Goal: Task Accomplishment & Management: Use online tool/utility

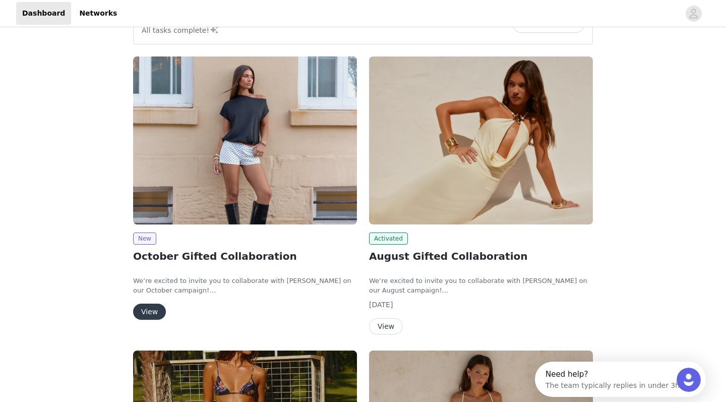
click at [150, 305] on button "View" at bounding box center [149, 311] width 33 height 16
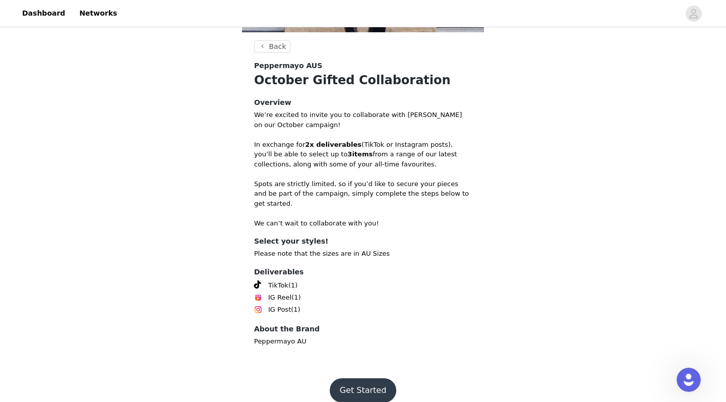
scroll to position [178, 0]
click at [365, 382] on button "Get Started" at bounding box center [363, 390] width 67 height 24
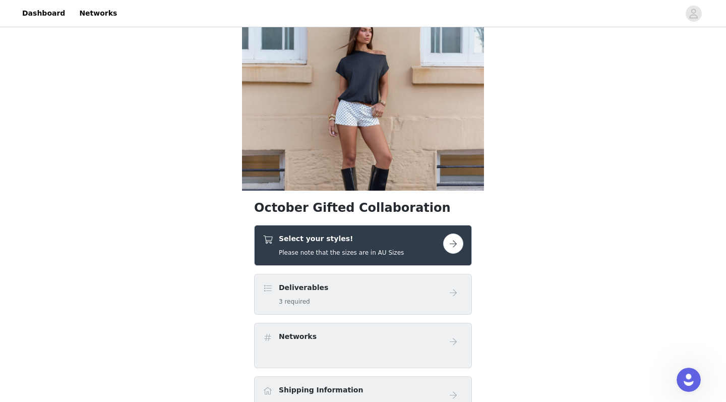
scroll to position [97, 0]
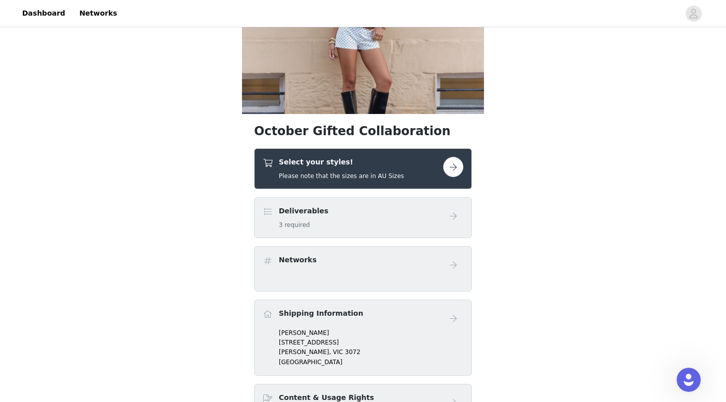
click at [453, 164] on button "button" at bounding box center [453, 167] width 20 height 20
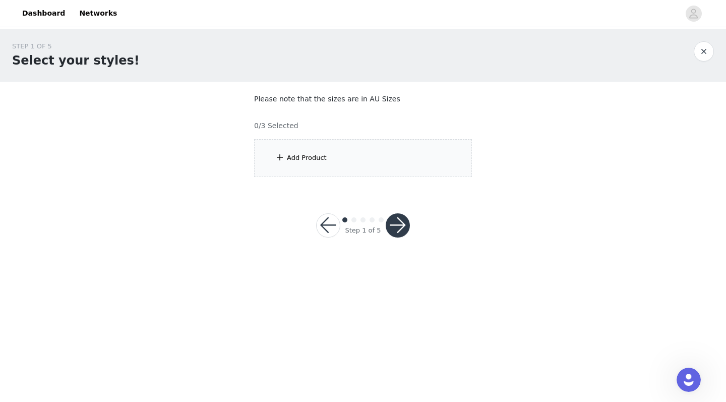
click at [384, 155] on div "Add Product" at bounding box center [363, 158] width 218 height 38
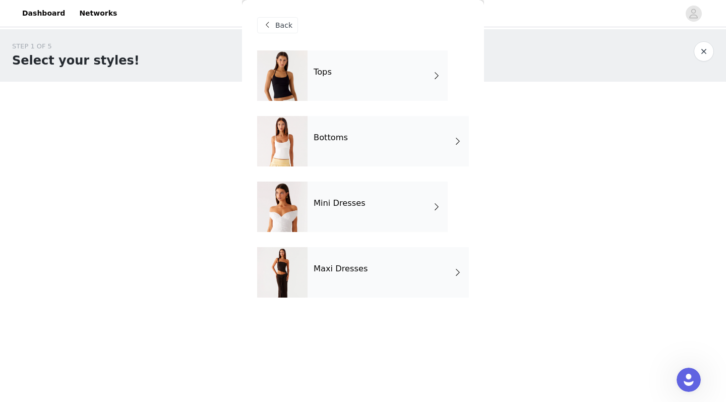
click at [345, 259] on div "Maxi Dresses" at bounding box center [387, 272] width 161 height 50
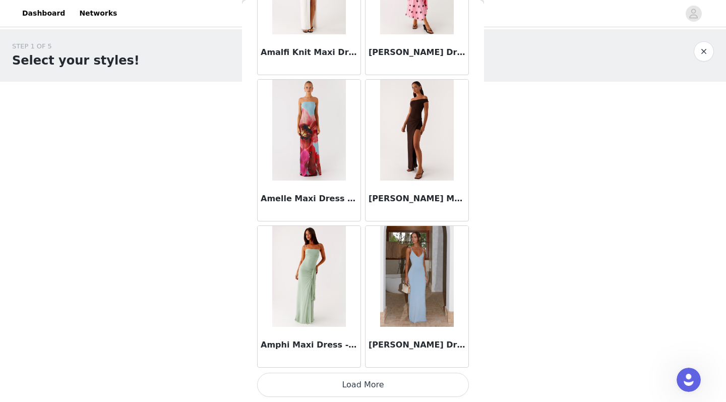
scroll to position [1140, 0]
click at [425, 382] on button "Load More" at bounding box center [363, 384] width 212 height 24
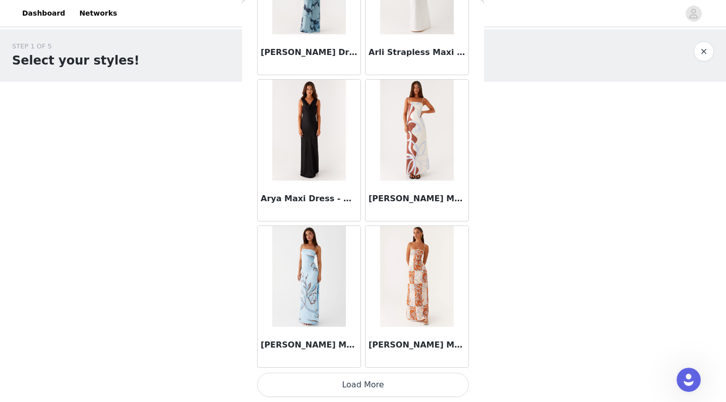
scroll to position [0, 0]
click at [378, 383] on button "Load More" at bounding box center [363, 384] width 212 height 24
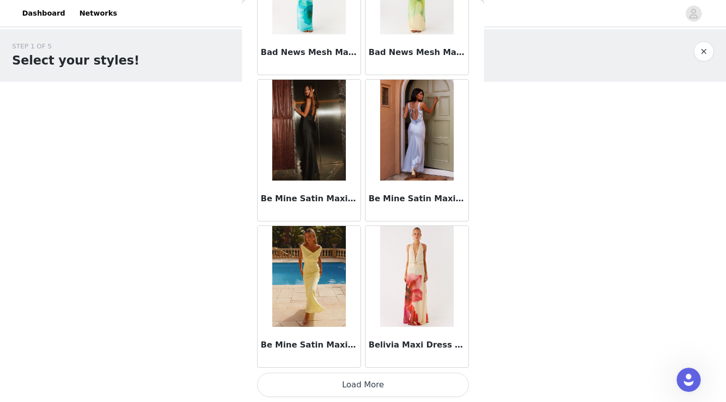
scroll to position [4063, 0]
click at [336, 385] on button "Load More" at bounding box center [363, 384] width 212 height 24
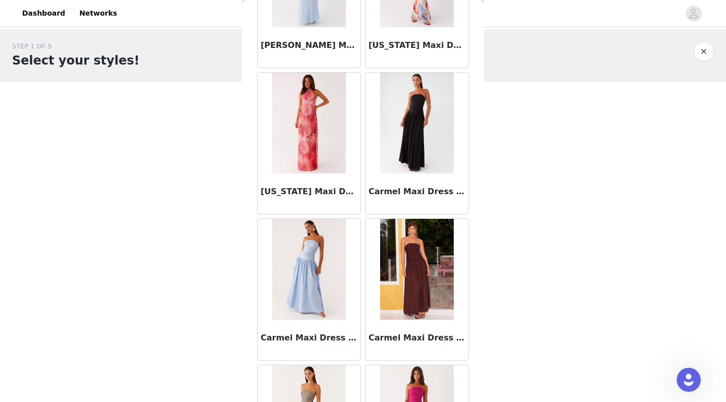
scroll to position [5519, 0]
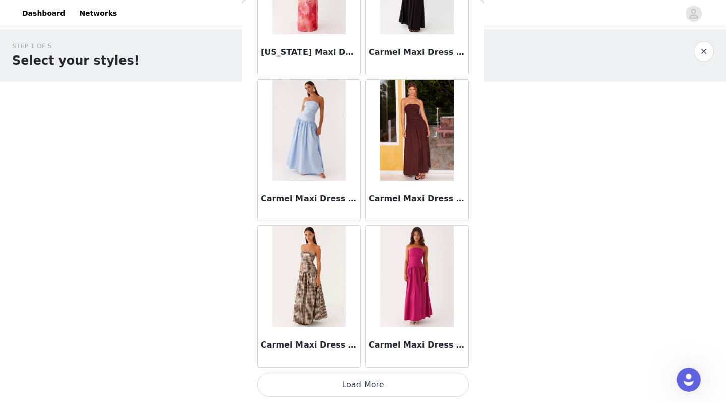
click at [375, 377] on button "Load More" at bounding box center [363, 384] width 212 height 24
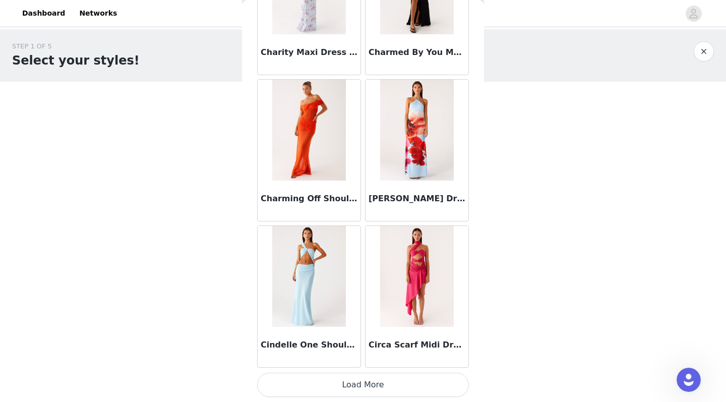
scroll to position [6985, 0]
click at [352, 389] on button "Load More" at bounding box center [363, 384] width 212 height 24
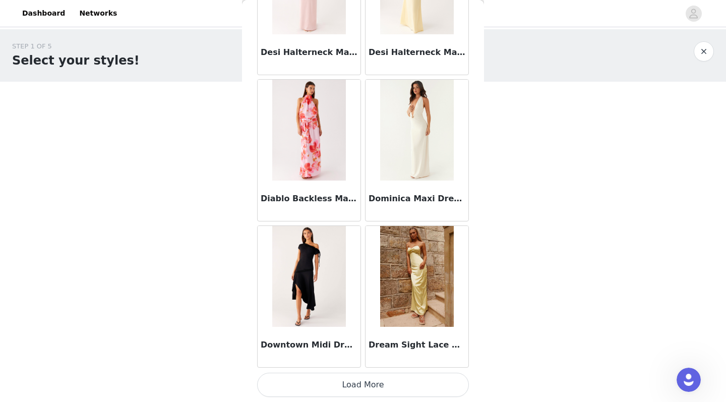
scroll to position [0, 0]
click at [403, 388] on button "Load More" at bounding box center [363, 384] width 212 height 24
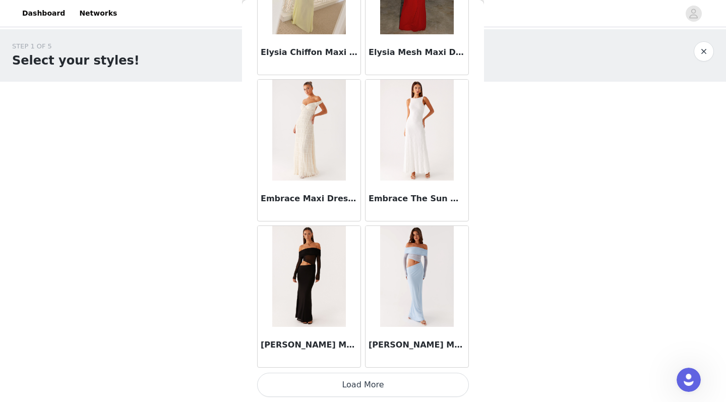
click at [332, 379] on button "Load More" at bounding box center [363, 384] width 212 height 24
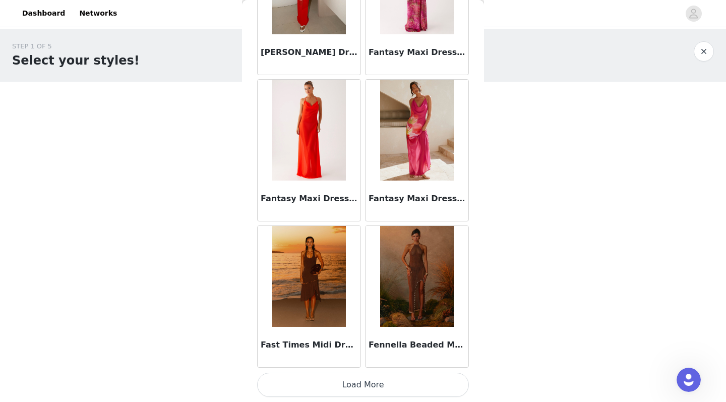
scroll to position [11369, 0]
click at [345, 384] on button "Load More" at bounding box center [363, 384] width 212 height 24
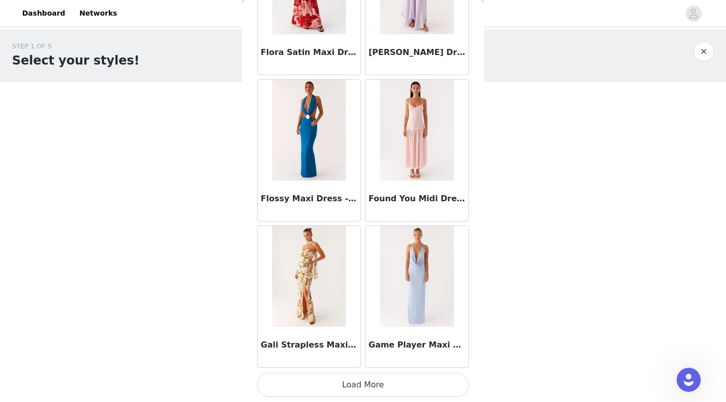
scroll to position [12830, 0]
click at [379, 379] on button "Load More" at bounding box center [363, 384] width 212 height 24
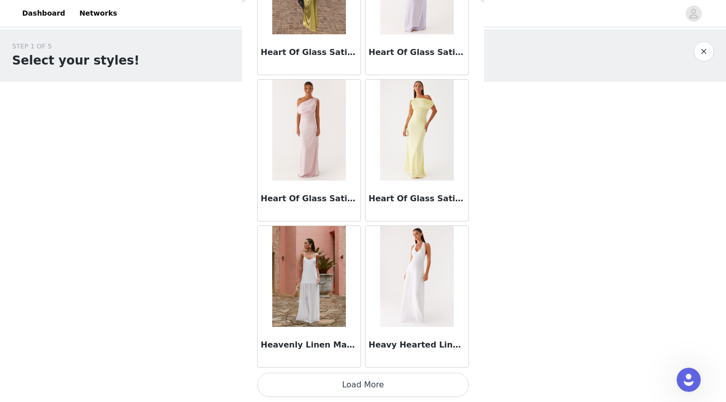
scroll to position [0, 0]
click at [337, 394] on button "Load More" at bounding box center [363, 384] width 212 height 24
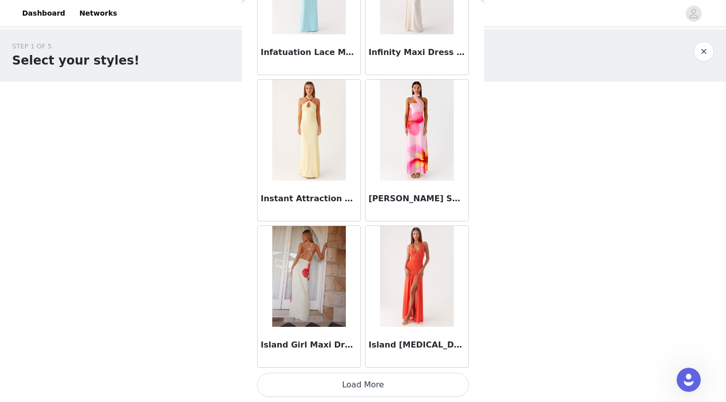
scroll to position [15753, 0]
click at [327, 386] on button "Load More" at bounding box center [363, 384] width 212 height 24
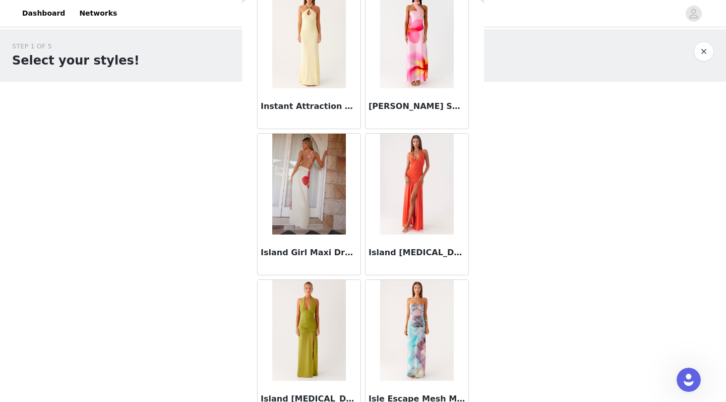
scroll to position [15913, 0]
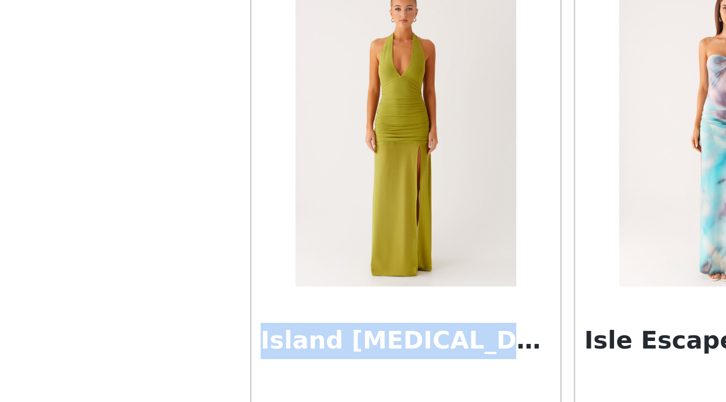
drag, startPoint x: 87, startPoint y: 113, endPoint x: 187, endPoint y: 115, distance: 100.8
click at [255, 209] on div "Island [MEDICAL_DATA] Dress - Lime" at bounding box center [309, 282] width 108 height 146
copy h3 "Island [MEDICAL_DATA] Dress - Lime"
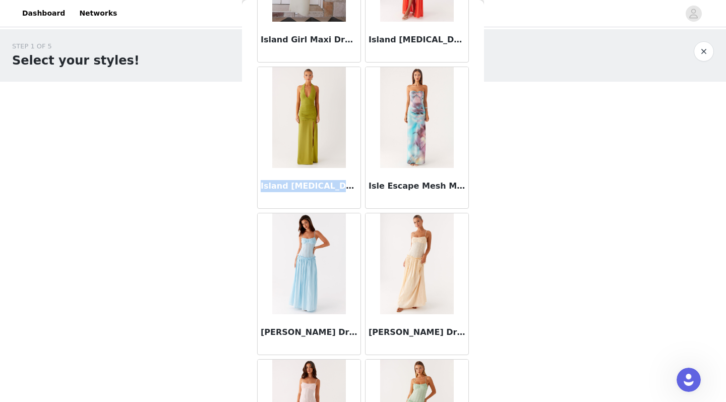
scroll to position [0, 0]
click at [559, 297] on body "Dashboard Networks STEP 1 OF 5 Select your styles! Please note that the sizes a…" at bounding box center [363, 201] width 726 height 402
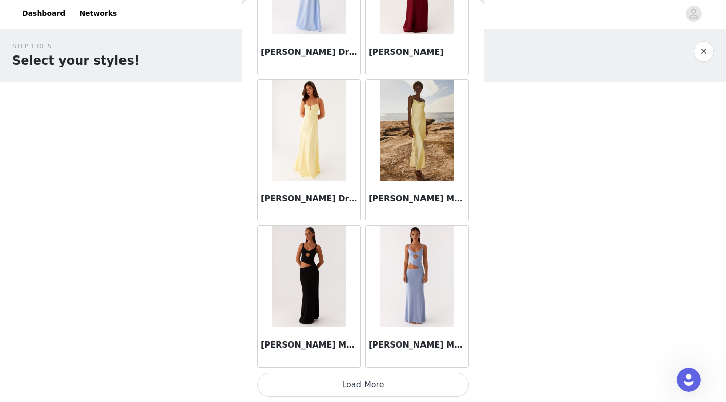
click at [380, 388] on button "Load More" at bounding box center [363, 384] width 212 height 24
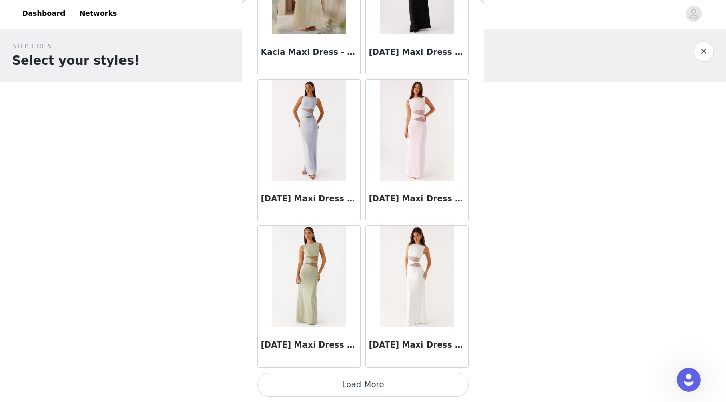
scroll to position [18675, 0]
click at [374, 391] on button "Load More" at bounding box center [363, 384] width 212 height 24
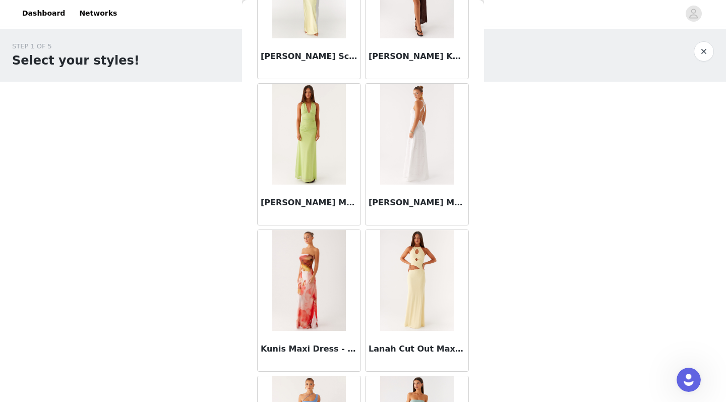
scroll to position [0, 0]
click at [0, 163] on div "STEP 1 OF 5 Select your styles! Please note that the sizes are in AU Sizes 0/3 …" at bounding box center [363, 109] width 726 height 160
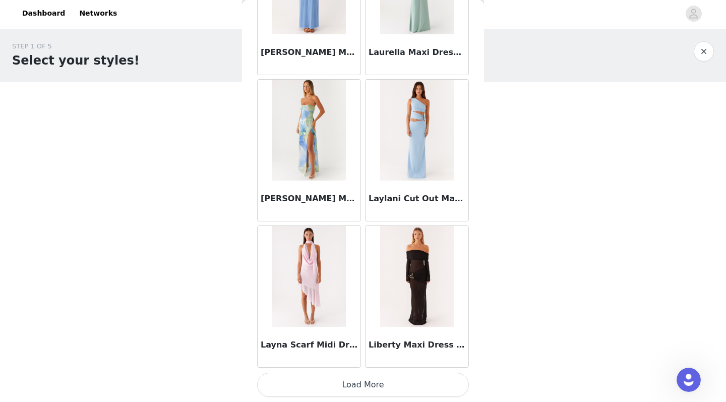
click at [297, 384] on button "Load More" at bounding box center [363, 384] width 212 height 24
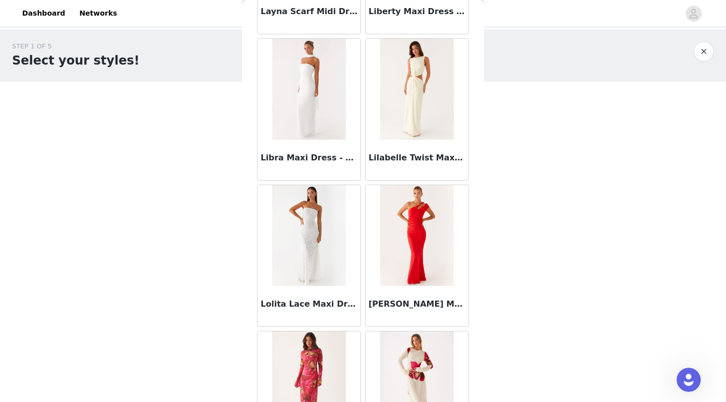
scroll to position [20467, 0]
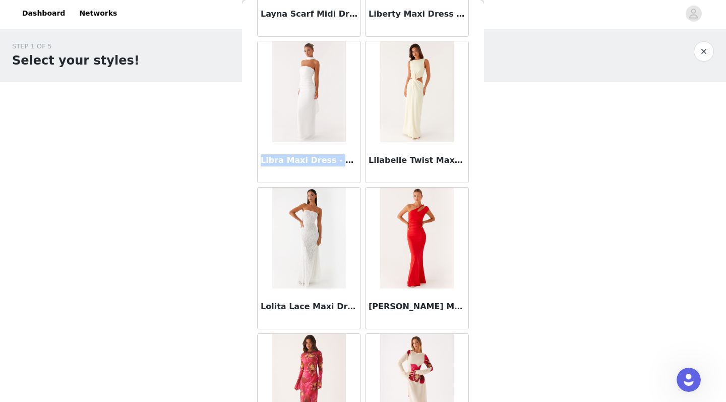
drag, startPoint x: 262, startPoint y: 159, endPoint x: 353, endPoint y: 160, distance: 91.7
click at [353, 160] on h3 "Libra Maxi Dress - White" at bounding box center [309, 160] width 97 height 12
copy h3 "Libra Maxi Dress - White"
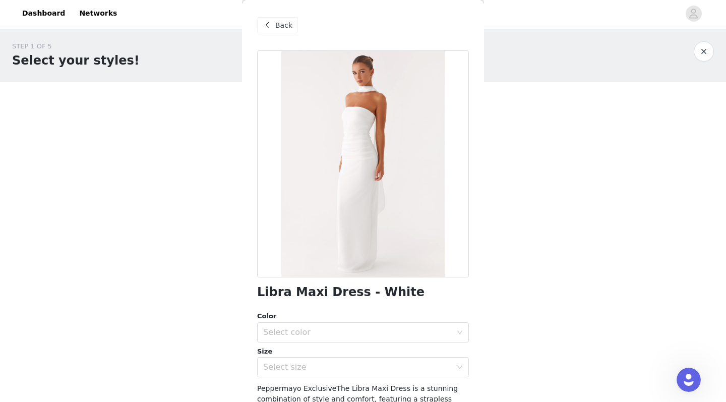
scroll to position [0, 0]
click at [266, 24] on span at bounding box center [267, 25] width 12 height 12
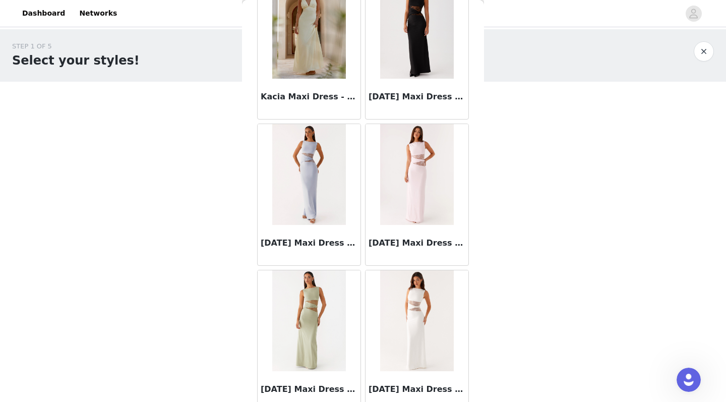
scroll to position [20523, 0]
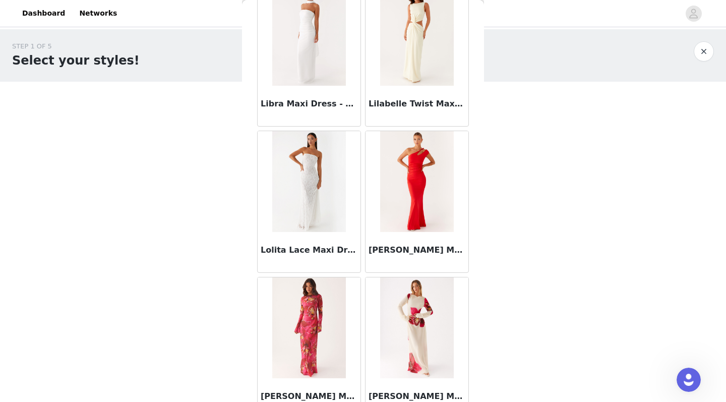
click at [498, 174] on div "STEP 1 OF 5 Select your styles! Please note that the sizes are in AU Sizes 0/3 …" at bounding box center [363, 109] width 726 height 160
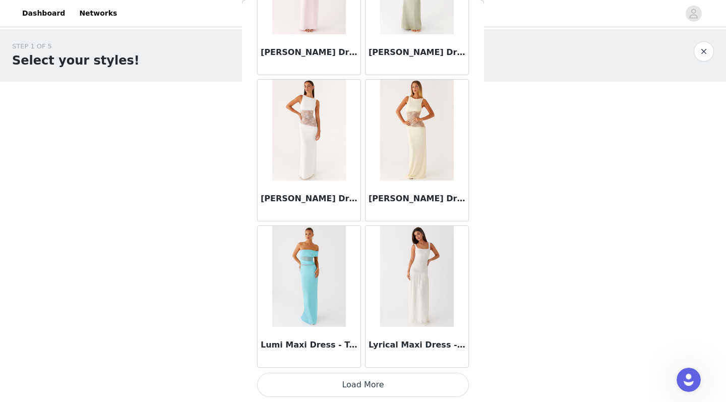
scroll to position [21598, 0]
click at [330, 382] on button "Load More" at bounding box center [363, 384] width 212 height 24
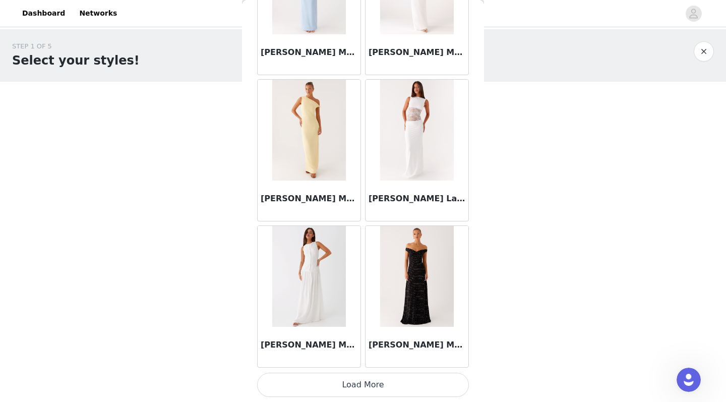
scroll to position [23059, 0]
click at [301, 385] on button "Load More" at bounding box center [363, 384] width 212 height 24
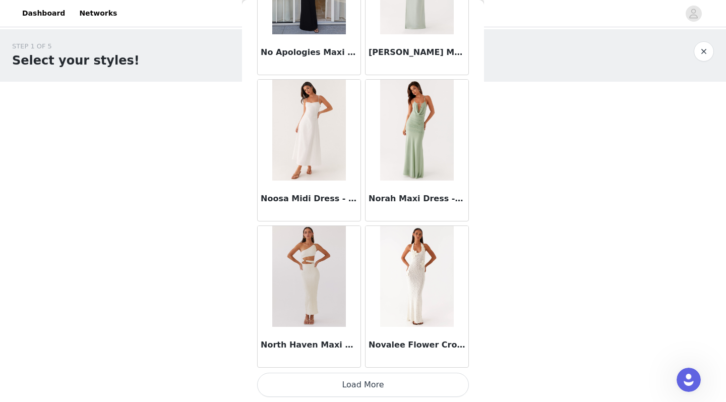
scroll to position [24520, 0]
click at [379, 384] on button "Load More" at bounding box center [363, 384] width 212 height 24
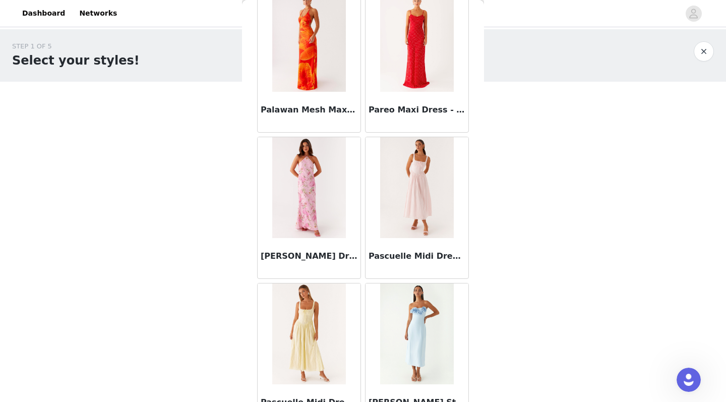
scroll to position [0, 0]
click at [239, 180] on div "STEP 1 OF 5 Select your styles! Please note that the sizes are in AU Sizes 0/3 …" at bounding box center [363, 109] width 726 height 160
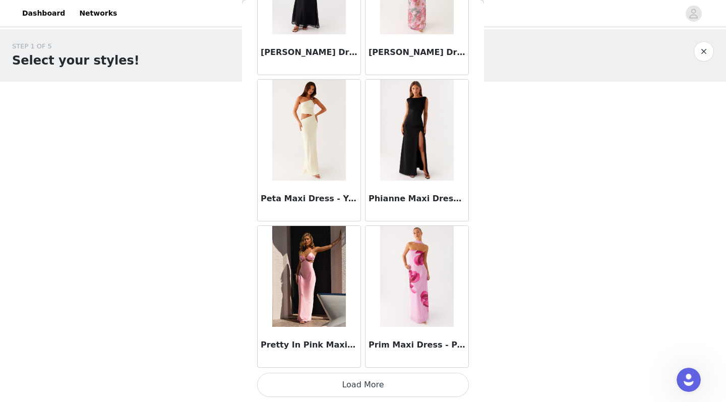
scroll to position [25981, 0]
click at [319, 386] on button "Load More" at bounding box center [363, 384] width 212 height 24
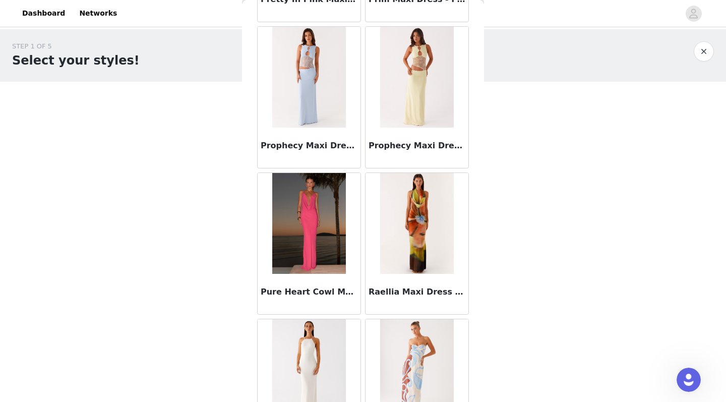
scroll to position [26324, 0]
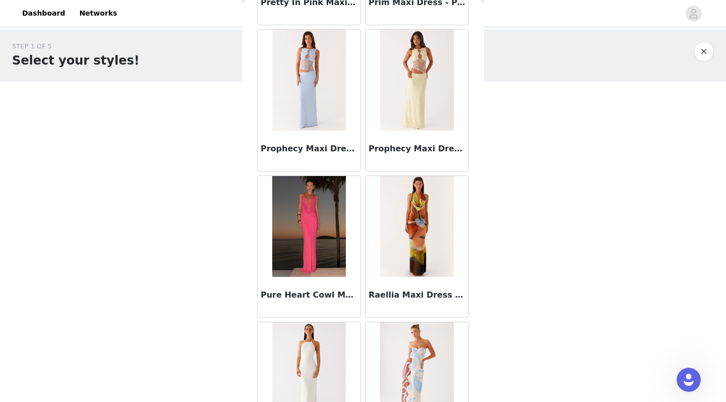
click at [150, 261] on body "Dashboard Networks STEP 1 OF 5 Select your styles! Please note that the sizes a…" at bounding box center [363, 201] width 726 height 402
click at [376, 294] on h3 "Raellia Maxi Dress - [PERSON_NAME] Floral" at bounding box center [416, 296] width 97 height 12
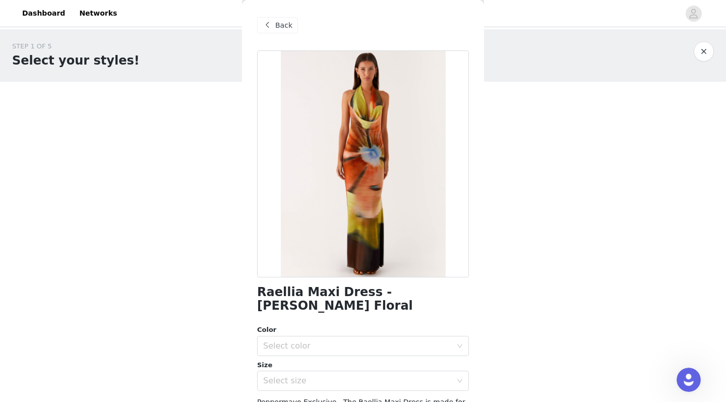
scroll to position [0, 0]
click at [271, 19] on span at bounding box center [267, 25] width 12 height 12
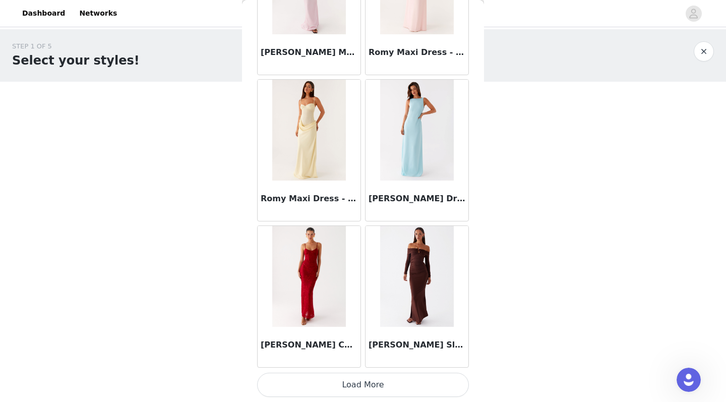
scroll to position [27443, 0]
click at [337, 387] on button "Load More" at bounding box center [363, 384] width 212 height 24
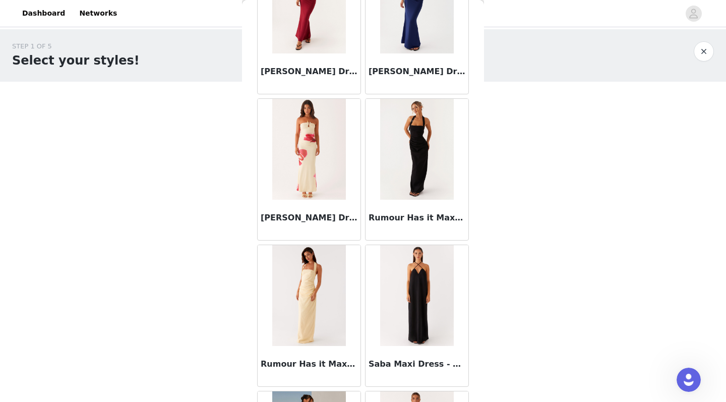
scroll to position [27879, 0]
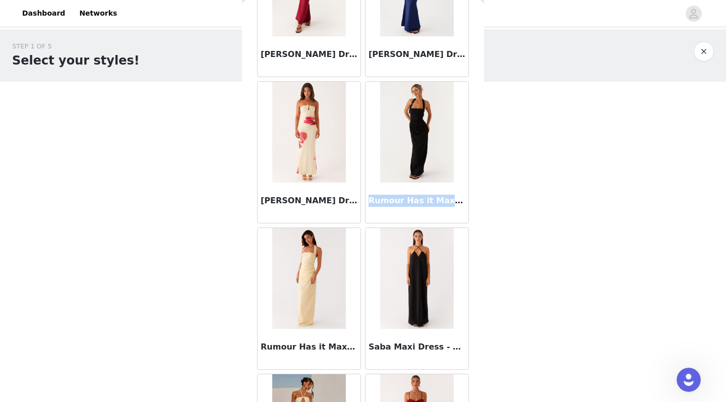
drag, startPoint x: 369, startPoint y: 202, endPoint x: 444, endPoint y: 202, distance: 75.6
click at [444, 202] on h3 "Rumour Has it Maxi Dress - Black" at bounding box center [416, 200] width 97 height 12
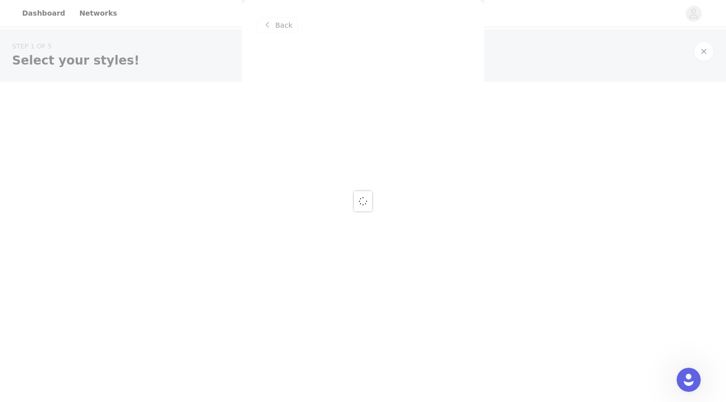
scroll to position [0, 0]
copy h3 "Rumour Has it Maxi"
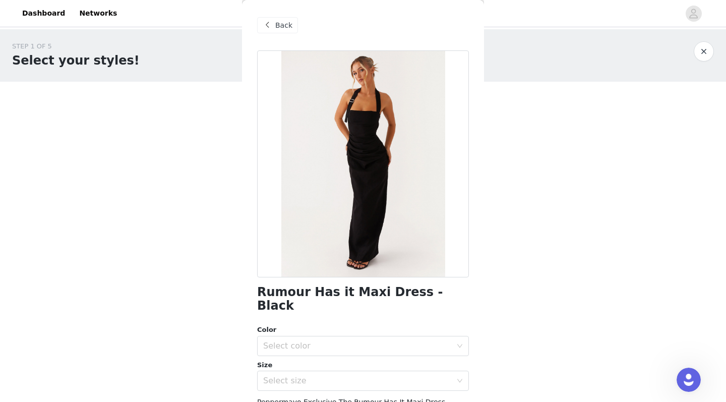
click at [281, 27] on span "Back" at bounding box center [283, 25] width 17 height 11
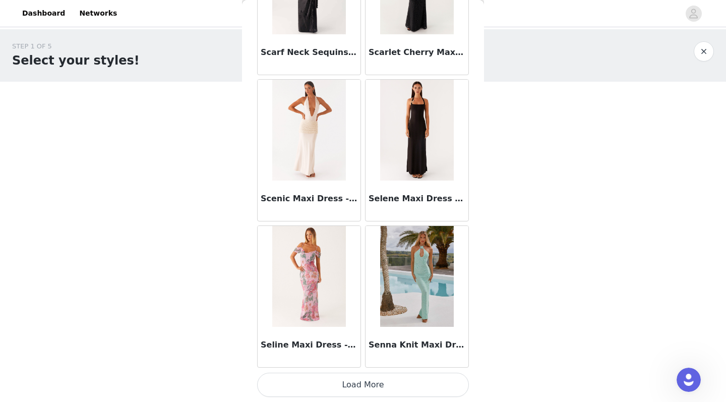
scroll to position [28904, 0]
drag, startPoint x: 356, startPoint y: 387, endPoint x: 354, endPoint y: 197, distance: 191.0
click at [356, 387] on button "Load More" at bounding box center [363, 384] width 212 height 24
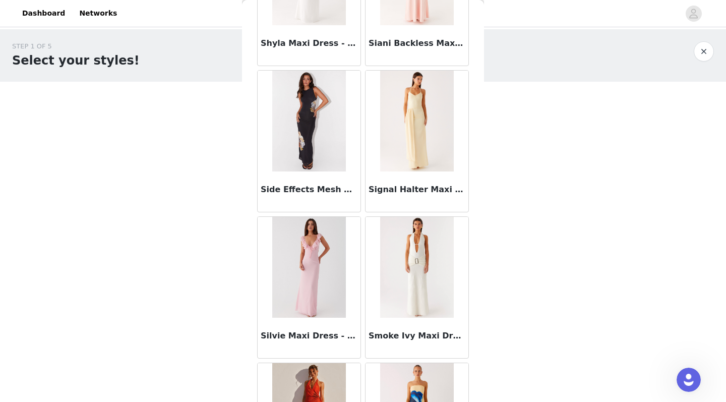
scroll to position [30040, 0]
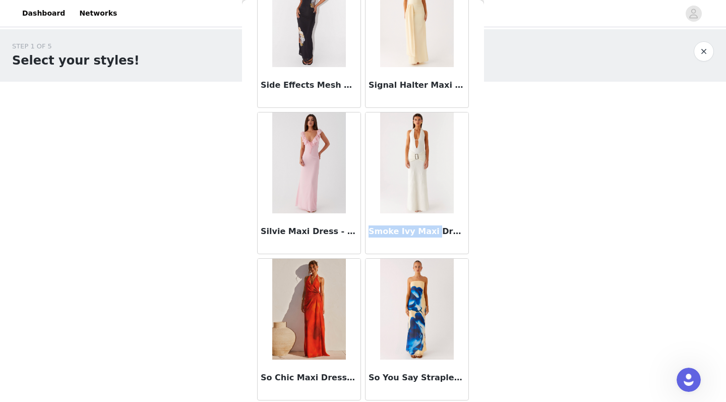
drag, startPoint x: 370, startPoint y: 231, endPoint x: 432, endPoint y: 231, distance: 62.0
click at [432, 231] on h3 "Smoke Ivy Maxi Dress - White" at bounding box center [416, 231] width 97 height 12
copy h3 "Smoke Ivy Maxi"
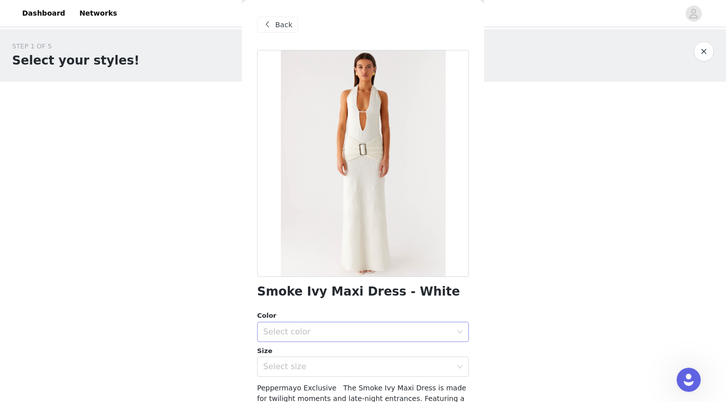
scroll to position [0, 0]
click at [268, 23] on span at bounding box center [267, 25] width 12 height 12
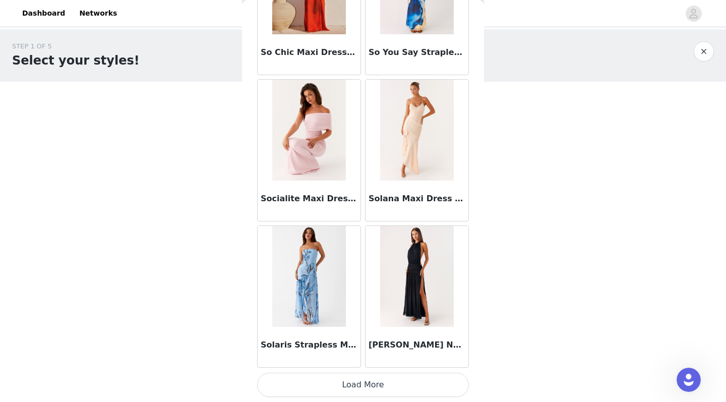
scroll to position [30365, 0]
click at [387, 392] on button "Load More" at bounding box center [363, 384] width 212 height 24
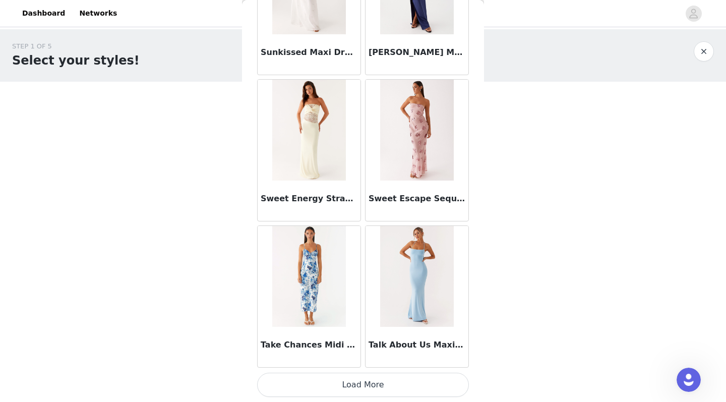
scroll to position [0, 0]
click at [372, 377] on button "Load More" at bounding box center [363, 384] width 212 height 24
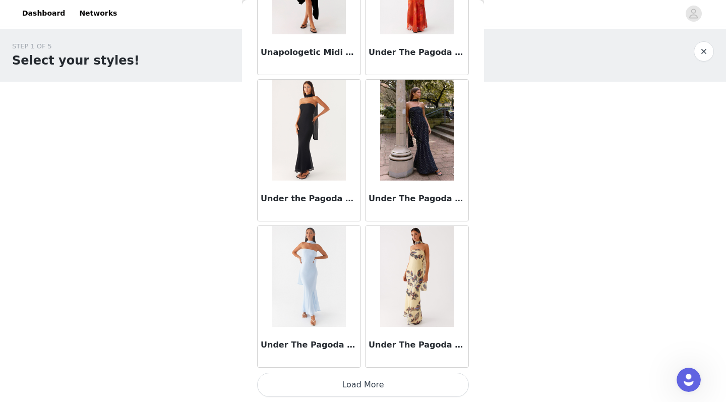
scroll to position [33288, 0]
click at [379, 380] on button "Load More" at bounding box center [363, 384] width 212 height 24
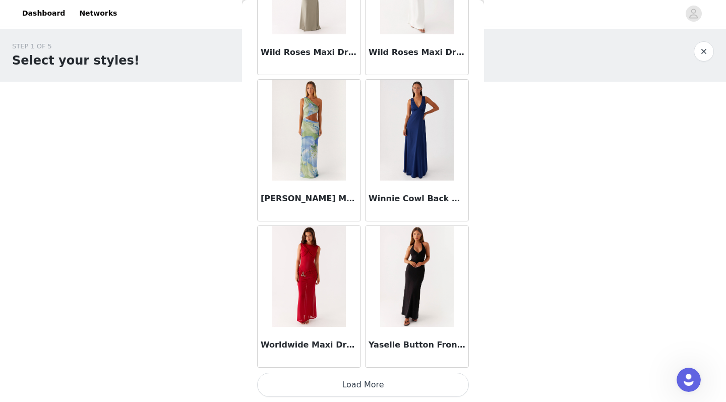
scroll to position [34749, 0]
click at [345, 379] on button "Load More" at bounding box center [363, 384] width 212 height 24
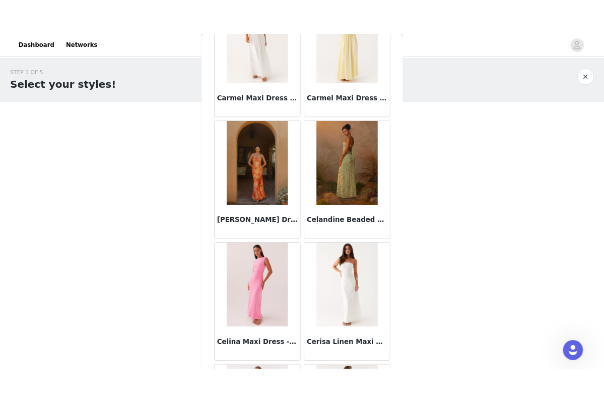
scroll to position [6378, 0]
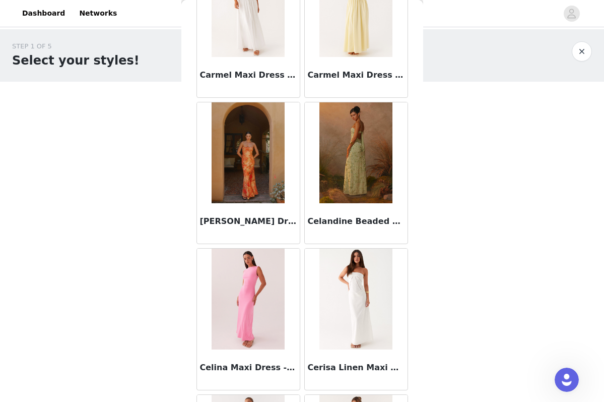
click at [40, 173] on div "STEP 1 OF 5 Select your styles! Please note that the sizes are in AU Sizes 0/3 …" at bounding box center [302, 109] width 604 height 160
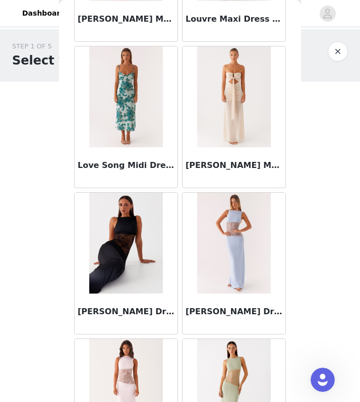
scroll to position [0, 0]
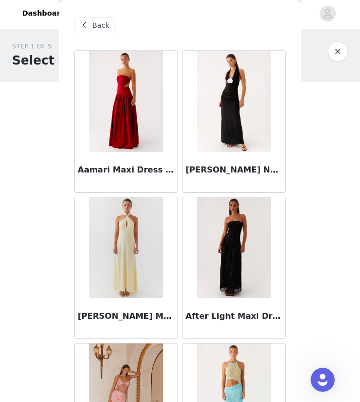
click at [104, 26] on span "Back" at bounding box center [100, 25] width 17 height 11
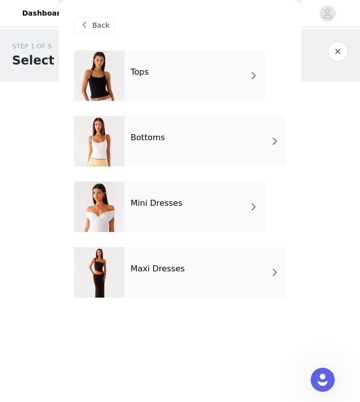
click at [187, 202] on div "Mini Dresses" at bounding box center [194, 206] width 140 height 50
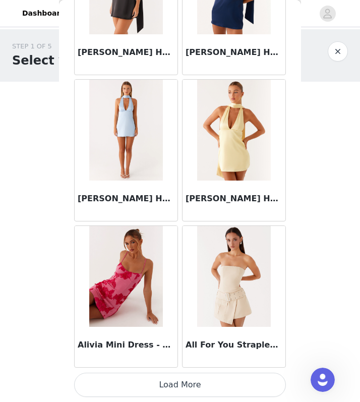
scroll to position [1140, 0]
click at [221, 380] on button "Load More" at bounding box center [180, 384] width 212 height 24
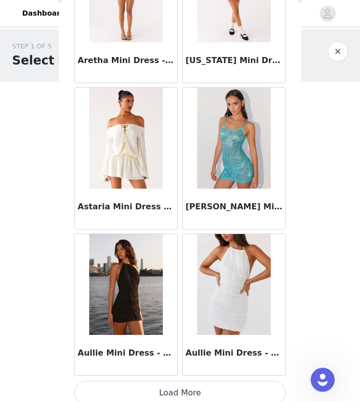
scroll to position [2590, 0]
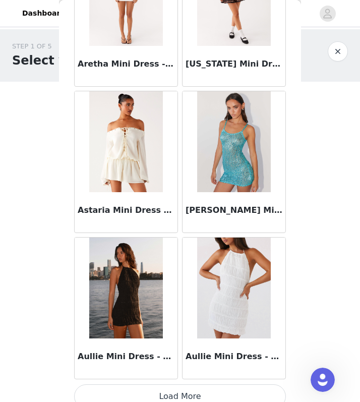
click at [179, 391] on button "Load More" at bounding box center [180, 396] width 212 height 24
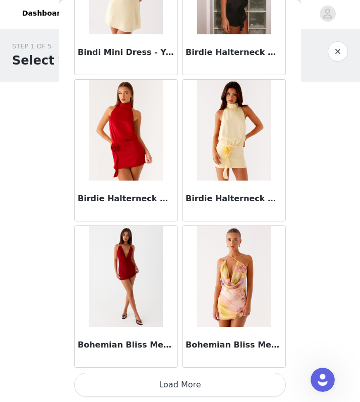
scroll to position [4063, 0]
click at [227, 386] on button "Load More" at bounding box center [180, 384] width 212 height 24
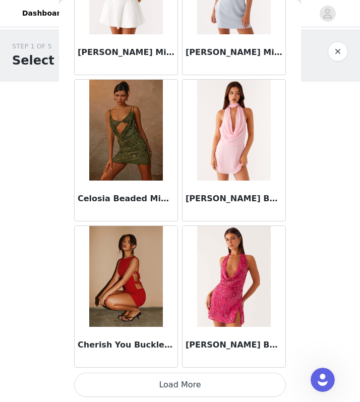
scroll to position [5524, 0]
click at [185, 385] on button "Load More" at bounding box center [180, 384] width 212 height 24
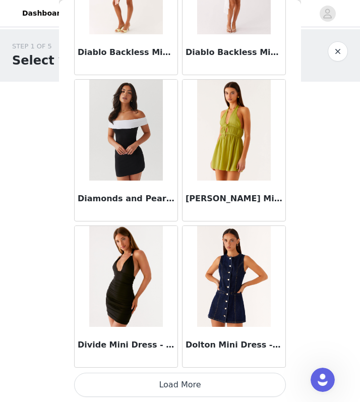
scroll to position [6985, 0]
click at [181, 383] on button "Load More" at bounding box center [180, 384] width 212 height 24
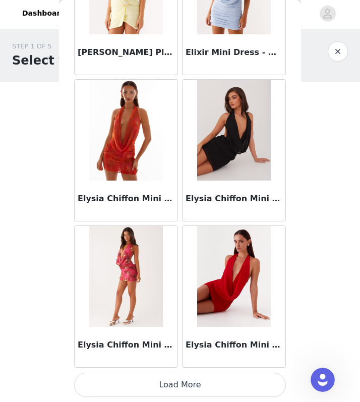
scroll to position [8447, 0]
click at [177, 383] on button "Load More" at bounding box center [180, 384] width 212 height 24
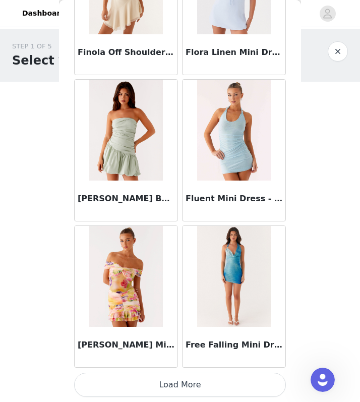
scroll to position [0, 0]
click at [186, 383] on button "Load More" at bounding box center [180, 384] width 212 height 24
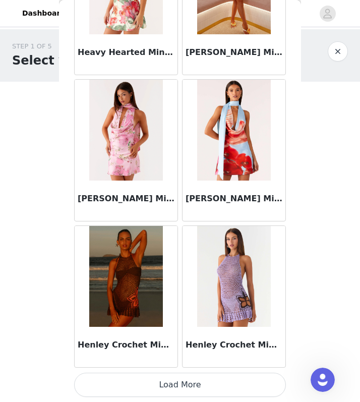
scroll to position [11369, 0]
click at [187, 385] on button "Load More" at bounding box center [180, 384] width 212 height 24
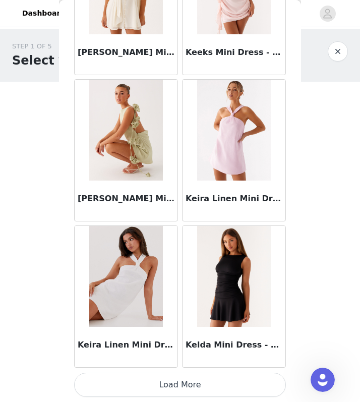
scroll to position [12830, 0]
click at [180, 383] on button "Load More" at bounding box center [180, 384] width 212 height 24
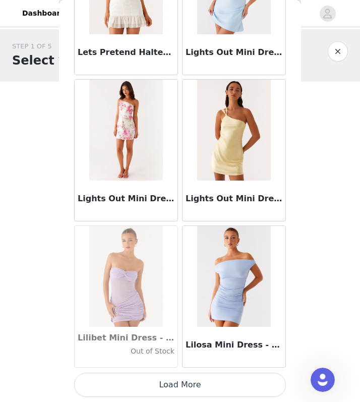
scroll to position [14291, 0]
click at [185, 384] on button "Load More" at bounding box center [180, 384] width 212 height 24
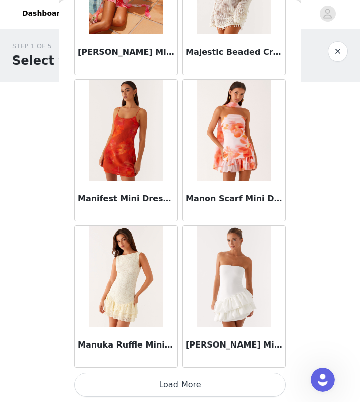
scroll to position [0, 0]
click at [187, 385] on button "Load More" at bounding box center [180, 384] width 212 height 24
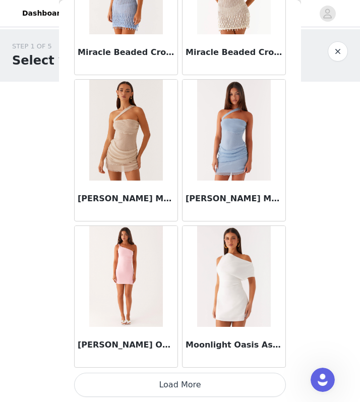
scroll to position [17214, 0]
click at [201, 383] on button "Load More" at bounding box center [180, 384] width 212 height 24
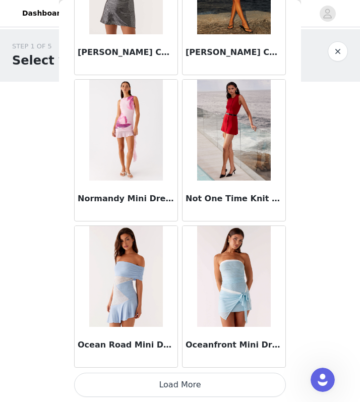
scroll to position [18675, 0]
click at [209, 385] on button "Load More" at bounding box center [180, 384] width 212 height 24
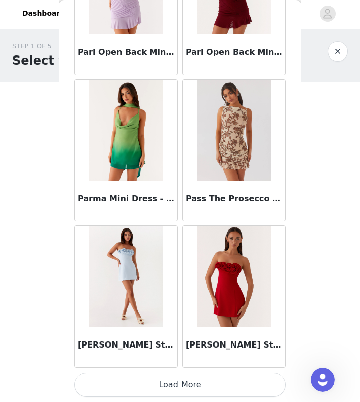
scroll to position [0, 0]
click at [220, 386] on button "Load More" at bounding box center [180, 384] width 212 height 24
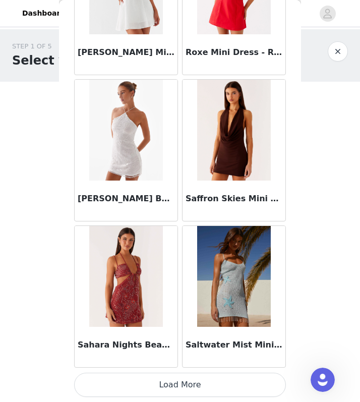
scroll to position [21598, 0]
click at [228, 380] on button "Load More" at bounding box center [180, 384] width 212 height 24
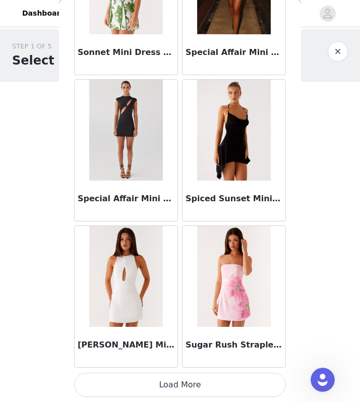
scroll to position [0, 0]
click at [186, 387] on button "Load More" at bounding box center [180, 384] width 212 height 24
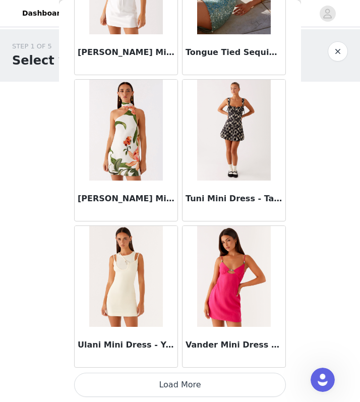
scroll to position [24520, 0]
click at [253, 382] on button "Load More" at bounding box center [180, 384] width 212 height 24
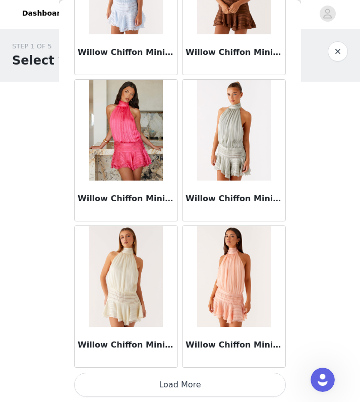
scroll to position [25981, 0]
click at [215, 382] on button "Load More" at bounding box center [180, 384] width 212 height 24
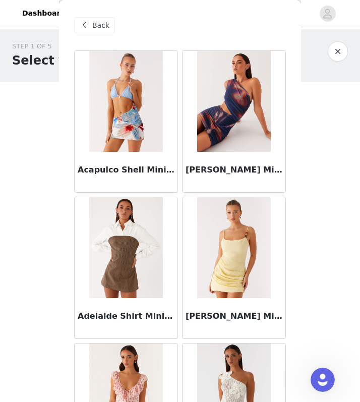
scroll to position [0, 0]
click at [92, 26] on span "Back" at bounding box center [100, 25] width 17 height 11
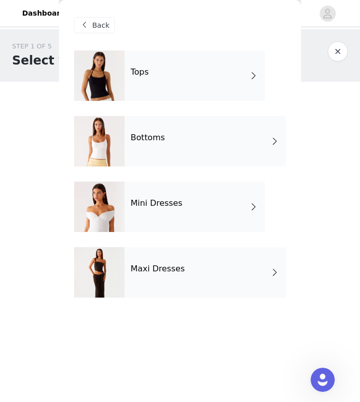
click at [155, 135] on h4 "Bottoms" at bounding box center [148, 137] width 34 height 9
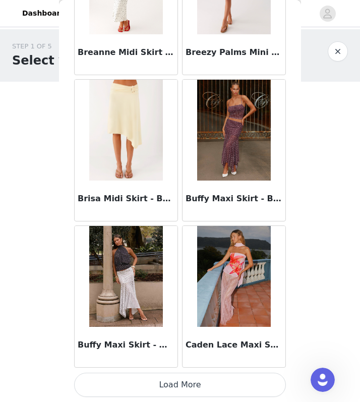
click at [181, 382] on button "Load More" at bounding box center [180, 384] width 212 height 24
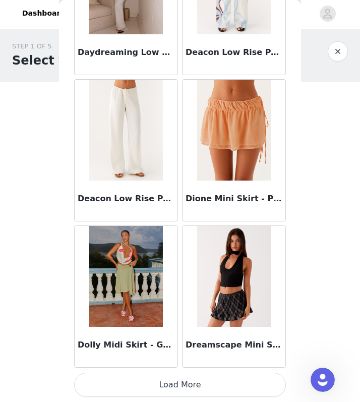
scroll to position [2602, 0]
click at [198, 386] on button "Load More" at bounding box center [180, 384] width 212 height 24
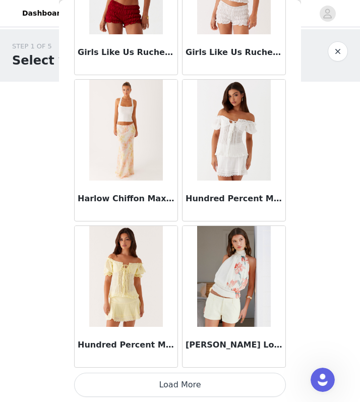
scroll to position [4063, 0]
click at [211, 389] on button "Load More" at bounding box center [180, 384] width 212 height 24
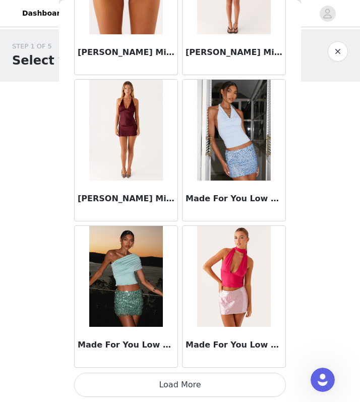
scroll to position [0, 0]
click at [215, 385] on button "Load More" at bounding box center [180, 384] width 212 height 24
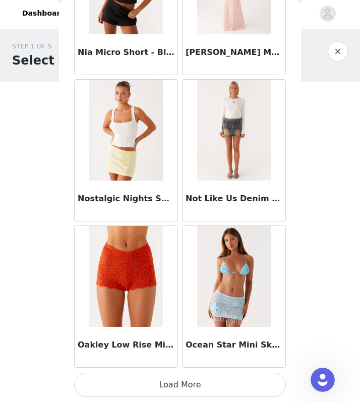
click at [216, 387] on button "Load More" at bounding box center [180, 384] width 212 height 24
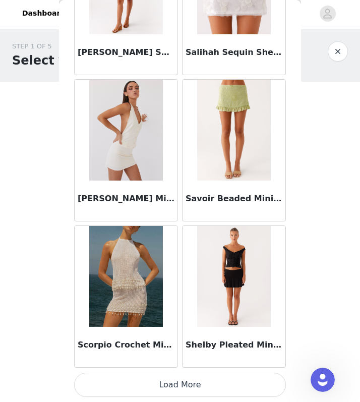
scroll to position [8447, 0]
click at [198, 389] on button "Load More" at bounding box center [180, 384] width 212 height 24
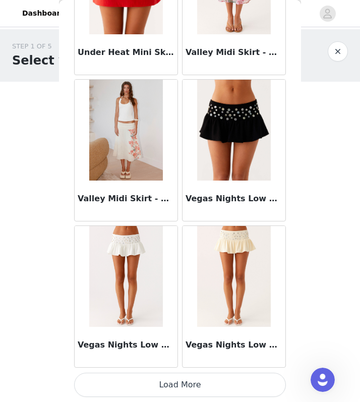
scroll to position [9908, 0]
click at [200, 383] on button "Load More" at bounding box center [180, 384] width 212 height 24
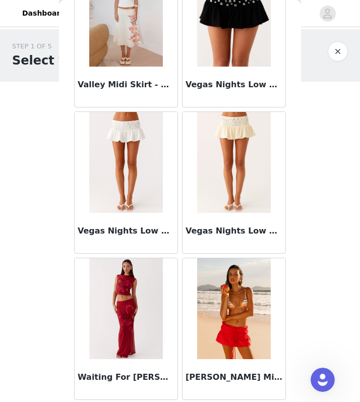
scroll to position [0, 0]
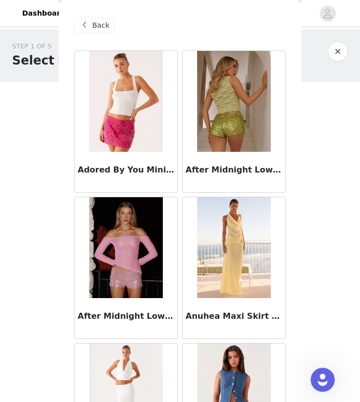
click at [103, 23] on span "Back" at bounding box center [100, 25] width 17 height 11
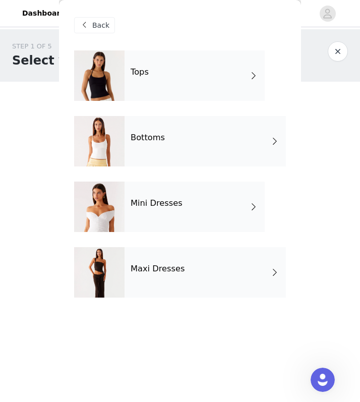
click at [123, 75] on div at bounding box center [99, 75] width 50 height 50
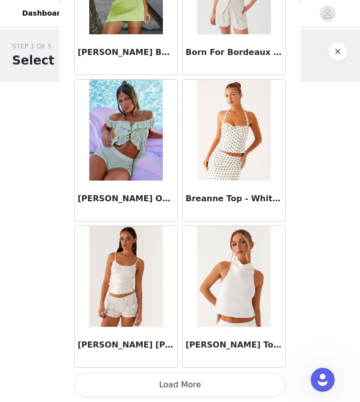
click at [214, 388] on button "Load More" at bounding box center [180, 384] width 212 height 24
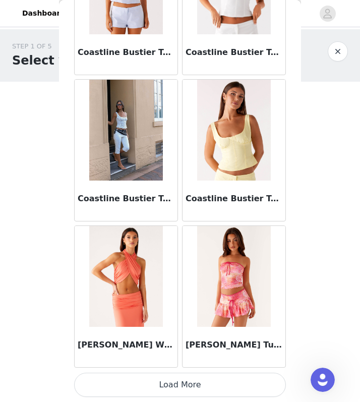
scroll to position [2602, 0]
click at [154, 388] on button "Load More" at bounding box center [180, 384] width 212 height 24
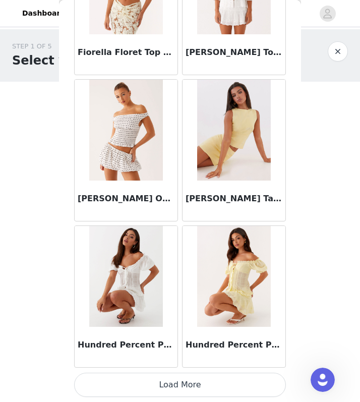
scroll to position [0, 0]
click at [168, 382] on button "Load More" at bounding box center [180, 384] width 212 height 24
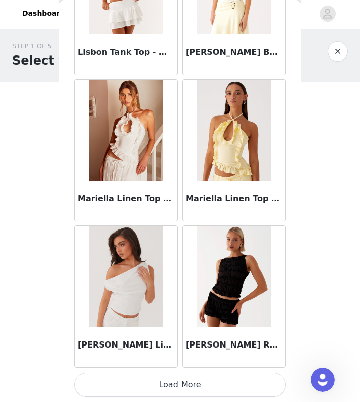
scroll to position [5524, 0]
click at [187, 387] on button "Load More" at bounding box center [180, 384] width 212 height 24
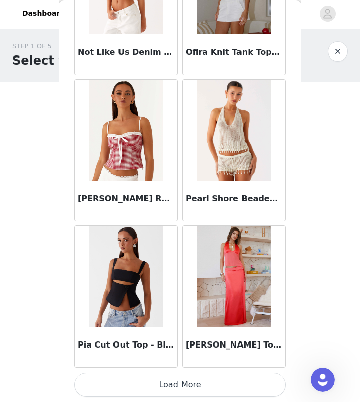
scroll to position [6985, 0]
click at [212, 383] on button "Load More" at bounding box center [180, 384] width 212 height 24
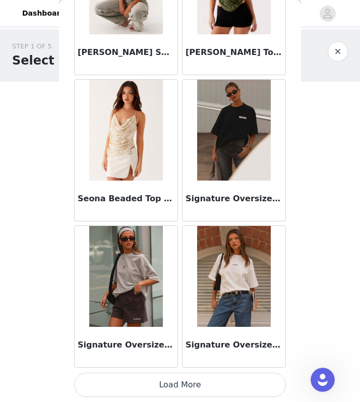
scroll to position [8447, 0]
click at [232, 389] on button "Load More" at bounding box center [180, 384] width 212 height 24
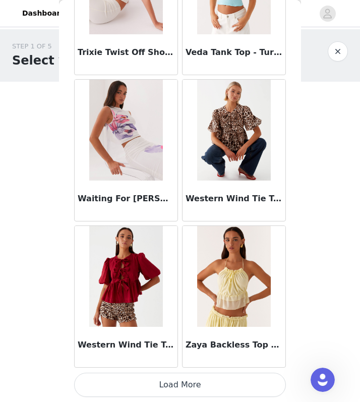
scroll to position [0, 0]
click at [251, 378] on button "Load More" at bounding box center [180, 384] width 212 height 24
